Goal: Information Seeking & Learning: Learn about a topic

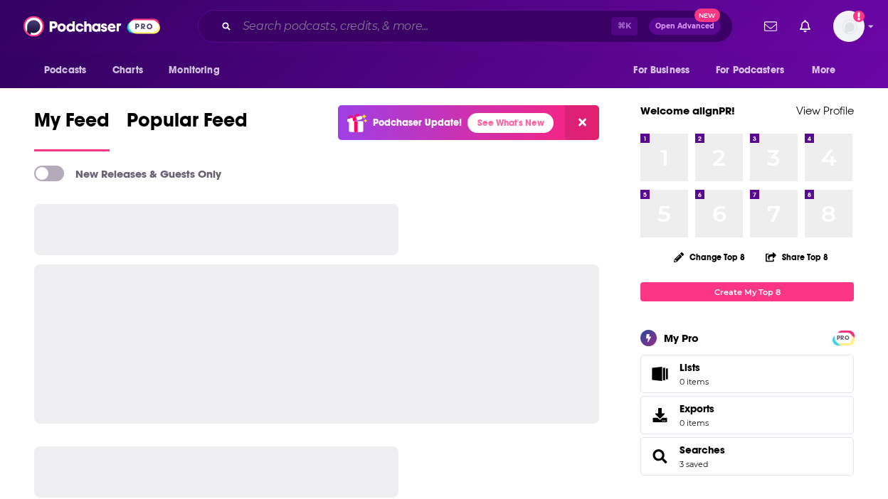
click at [374, 23] on input "Search podcasts, credits, & more..." at bounding box center [424, 26] width 374 height 23
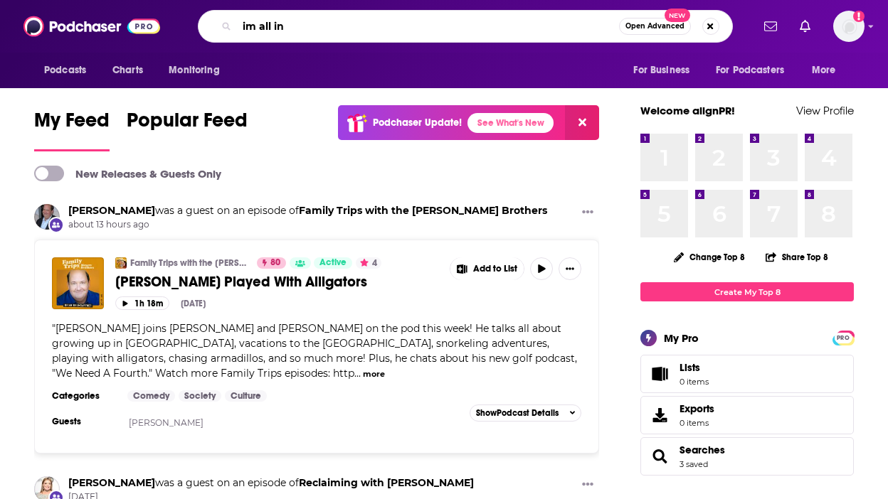
type input "im all in"
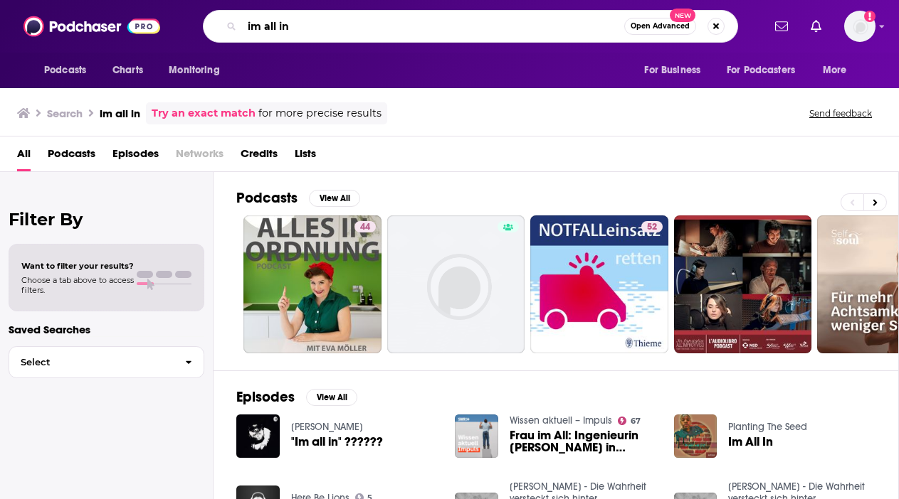
drag, startPoint x: 290, startPoint y: 23, endPoint x: 243, endPoint y: 23, distance: 47.7
click at [243, 23] on input "im all in" at bounding box center [433, 26] width 382 height 23
type input "i am all in"
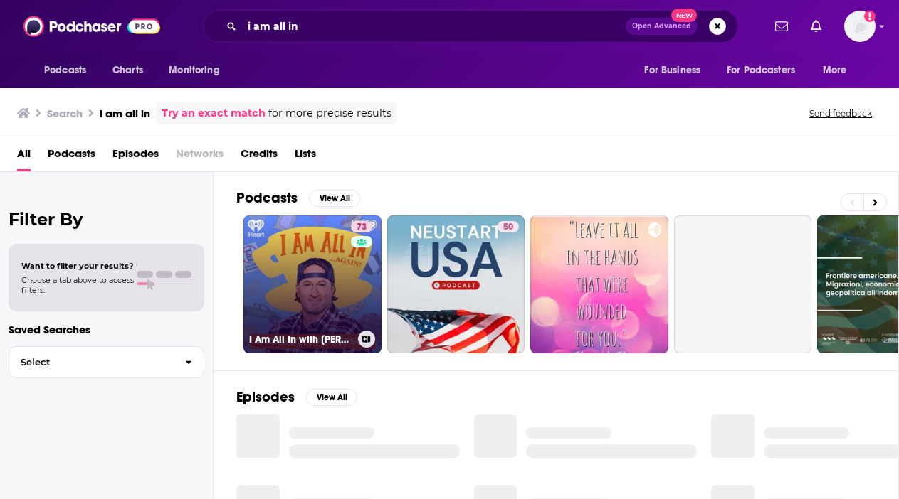
click at [332, 266] on link "73 I Am All In with [PERSON_NAME]" at bounding box center [312, 285] width 138 height 138
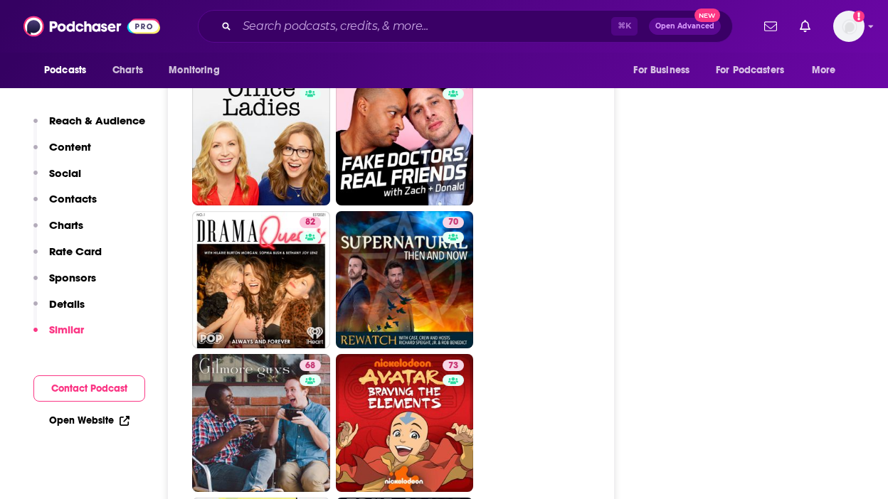
scroll to position [3443, 0]
